Goal: Information Seeking & Learning: Find specific fact

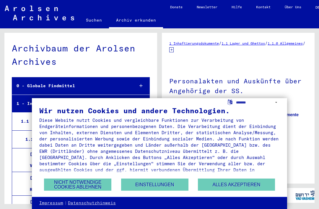
click at [89, 181] on button "Nicht notwendige Cookies ablehnen" at bounding box center [77, 184] width 67 height 12
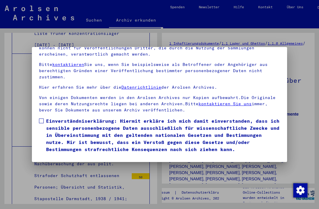
scroll to position [63, 0]
click at [44, 117] on label "Einverständniserklärung: Hiermit erkläre ich mich damit einverstanden, dass ich…" at bounding box center [159, 134] width 241 height 35
click at [63, 155] on button "Ich stimme zu" at bounding box center [61, 160] width 45 height 11
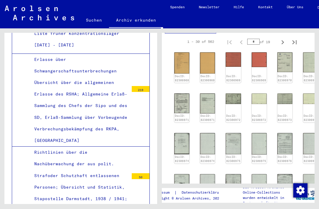
scroll to position [219, 4]
click at [186, 58] on img at bounding box center [181, 63] width 15 height 21
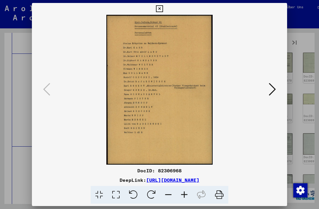
click at [271, 90] on icon at bounding box center [271, 89] width 7 height 14
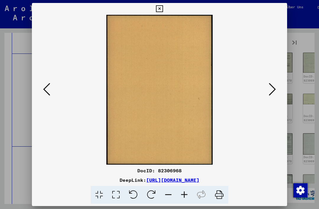
click at [273, 88] on icon at bounding box center [271, 89] width 7 height 14
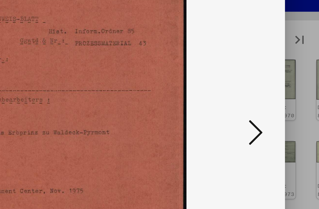
click at [268, 82] on icon at bounding box center [271, 89] width 7 height 14
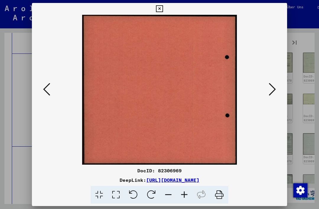
click at [269, 89] on icon at bounding box center [271, 89] width 7 height 14
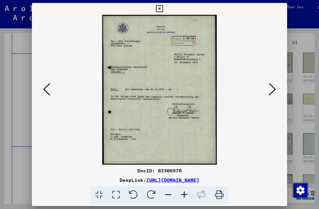
click at [269, 93] on icon at bounding box center [271, 89] width 7 height 14
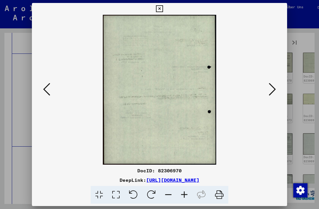
click at [268, 90] on button at bounding box center [272, 89] width 11 height 17
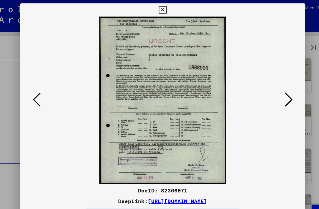
click at [163, 9] on icon at bounding box center [159, 8] width 7 height 7
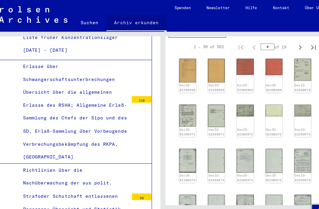
click at [126, 18] on link "Archiv erkunden" at bounding box center [136, 20] width 54 height 15
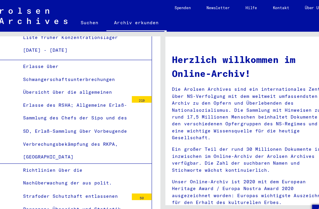
scroll to position [1, 0]
click at [80, 22] on link "Suchen" at bounding box center [94, 20] width 30 height 14
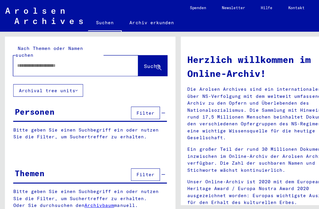
click at [58, 55] on input "text" at bounding box center [60, 58] width 91 height 6
type input "**********"
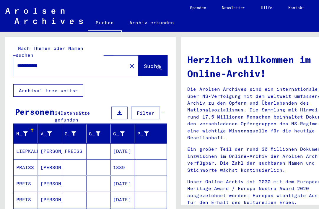
click at [134, 56] on span "Suche" at bounding box center [136, 59] width 15 height 6
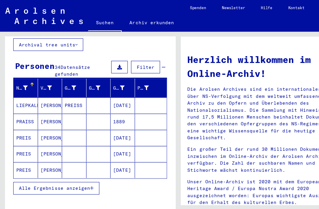
scroll to position [63, 0]
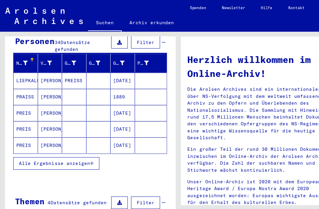
click at [84, 144] on icon "button" at bounding box center [82, 146] width 3 height 4
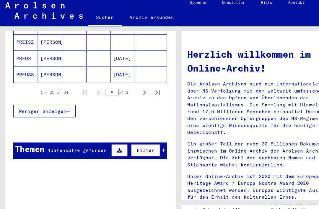
scroll to position [411, 0]
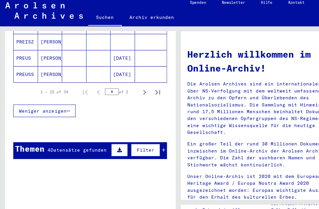
click at [23, 64] on mat-cell "PREUSS" at bounding box center [23, 71] width 22 height 14
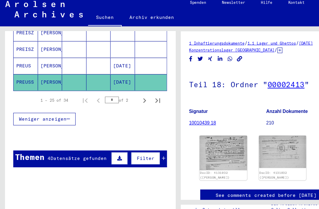
click at [203, 139] on img at bounding box center [199, 141] width 42 height 31
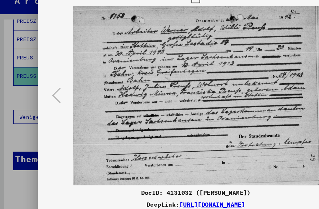
click at [19, 99] on div at bounding box center [159, 104] width 319 height 209
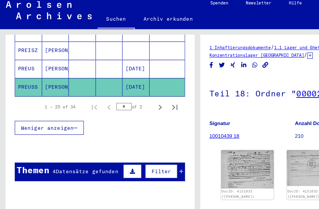
scroll to position [415, 0]
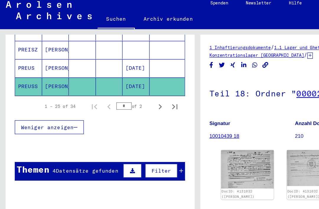
click at [130, 87] on icon "Next page" at bounding box center [129, 91] width 8 height 8
type input "*"
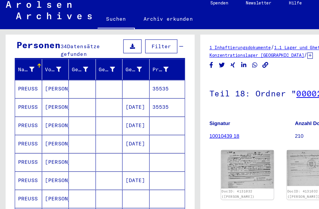
scroll to position [59, 0]
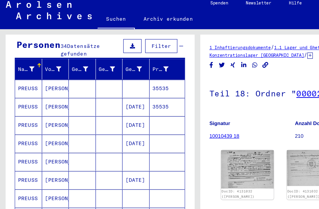
click at [104, 58] on div "Geburtsdatum" at bounding box center [107, 61] width 13 height 6
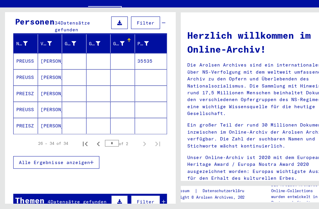
click at [42, 69] on mat-cell "[PERSON_NAME]" at bounding box center [45, 76] width 22 height 14
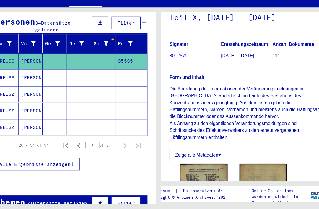
scroll to position [52, 0]
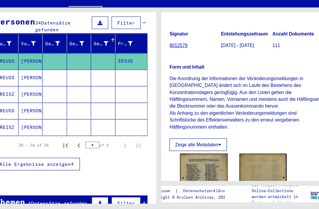
click at [182, 159] on img at bounding box center [182, 188] width 42 height 59
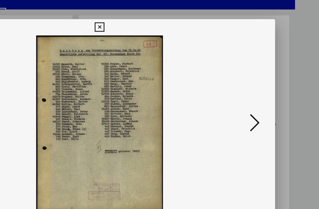
click at [268, 93] on icon at bounding box center [271, 89] width 7 height 14
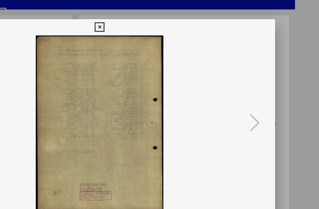
click at [164, 23] on button at bounding box center [159, 20] width 10 height 12
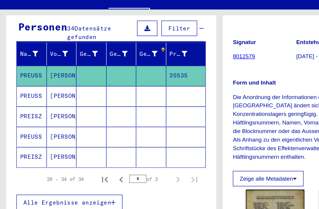
scroll to position [69, 0]
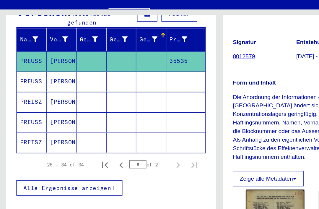
click at [69, 155] on span "Alle Ergebnisse anzeigen" at bounding box center [49, 157] width 64 height 5
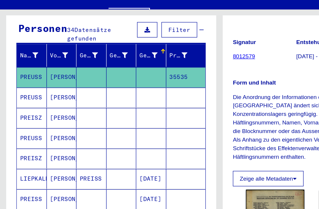
scroll to position [58, 0]
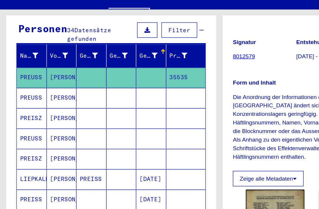
click at [42, 59] on div "Vorname" at bounding box center [42, 62] width 13 height 6
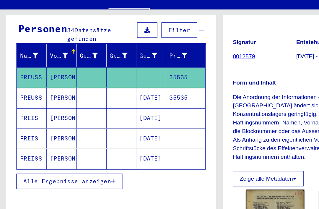
click at [46, 60] on icon at bounding box center [47, 62] width 4 height 4
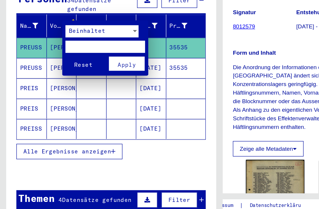
click at [131, 114] on div at bounding box center [159, 104] width 319 height 209
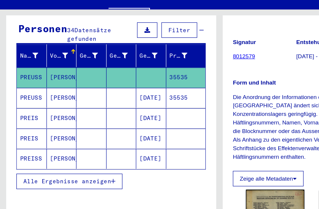
click at [19, 71] on mat-cell "PREUSS" at bounding box center [23, 78] width 22 height 14
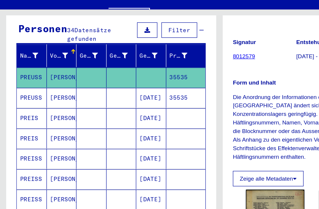
click at [21, 85] on mat-cell "PREUSS" at bounding box center [23, 92] width 22 height 14
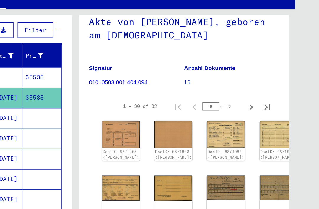
scroll to position [43, 0]
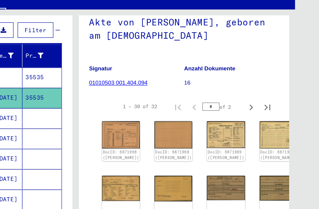
click at [162, 130] on link "DocID: 6871968 ([PERSON_NAME])" at bounding box center [175, 133] width 27 height 7
